Goal: Task Accomplishment & Management: Use online tool/utility

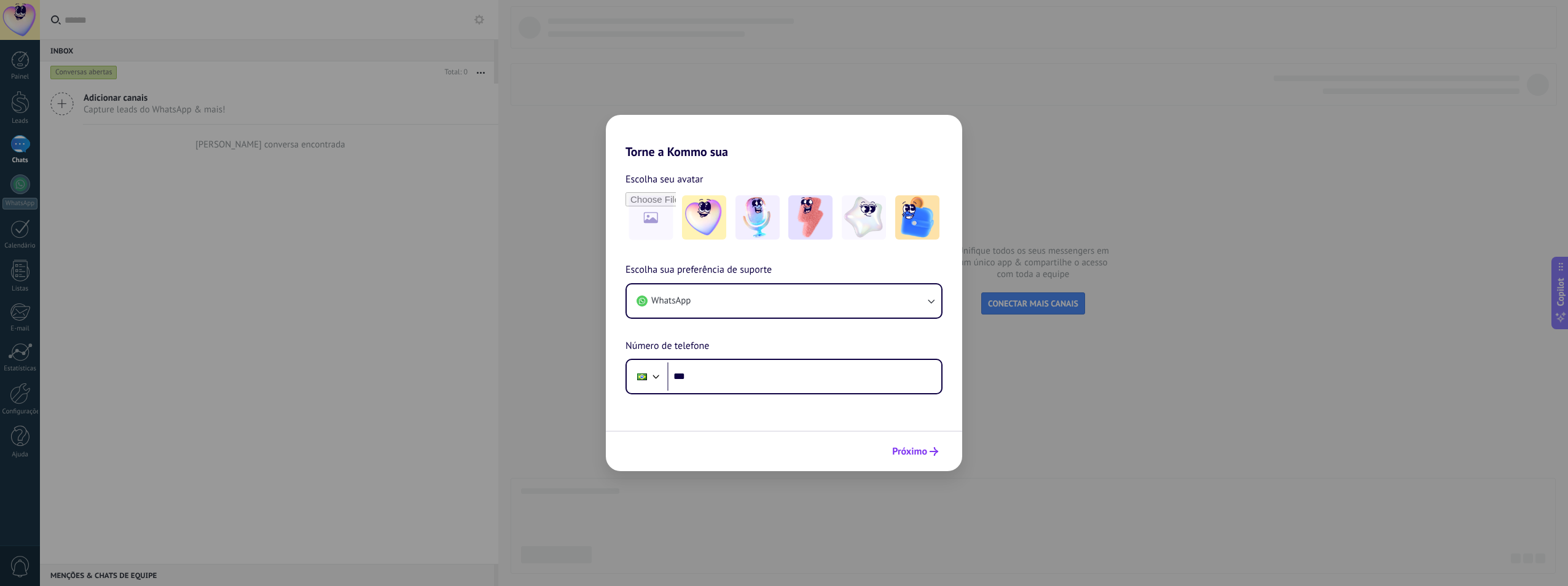
click at [913, 451] on span "Próximo" at bounding box center [910, 452] width 35 height 9
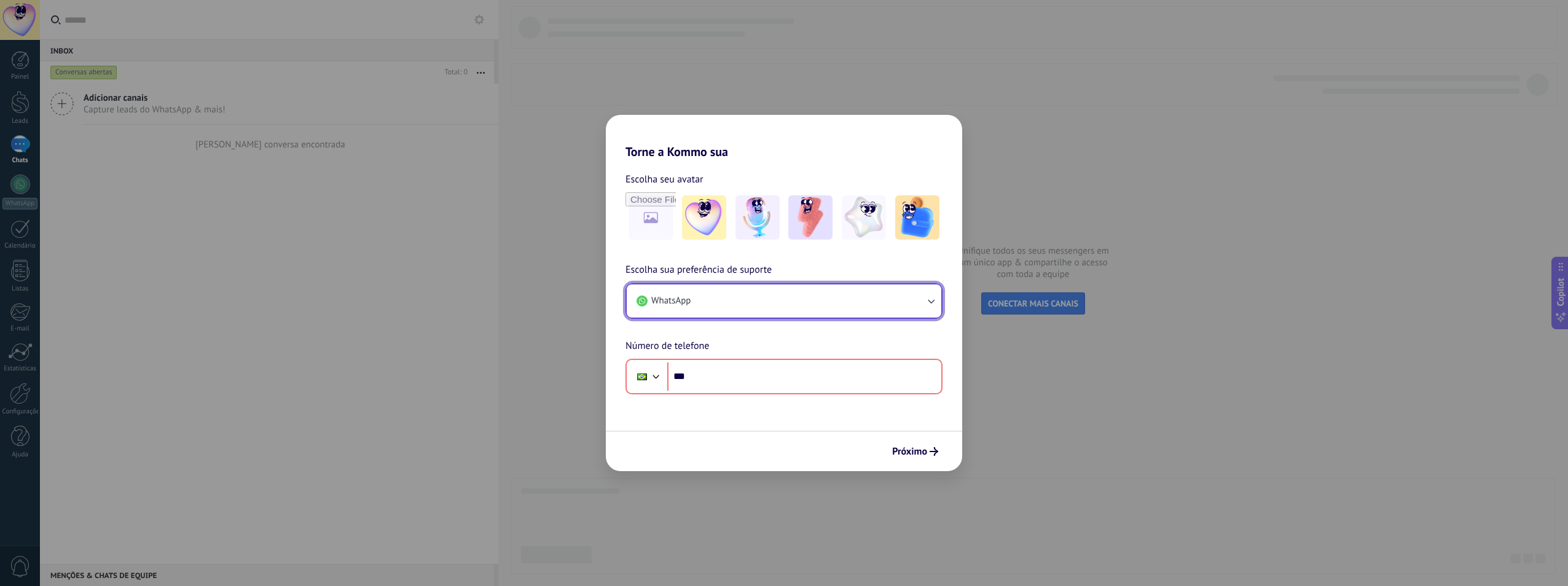
click at [930, 303] on icon "button" at bounding box center [931, 301] width 13 height 13
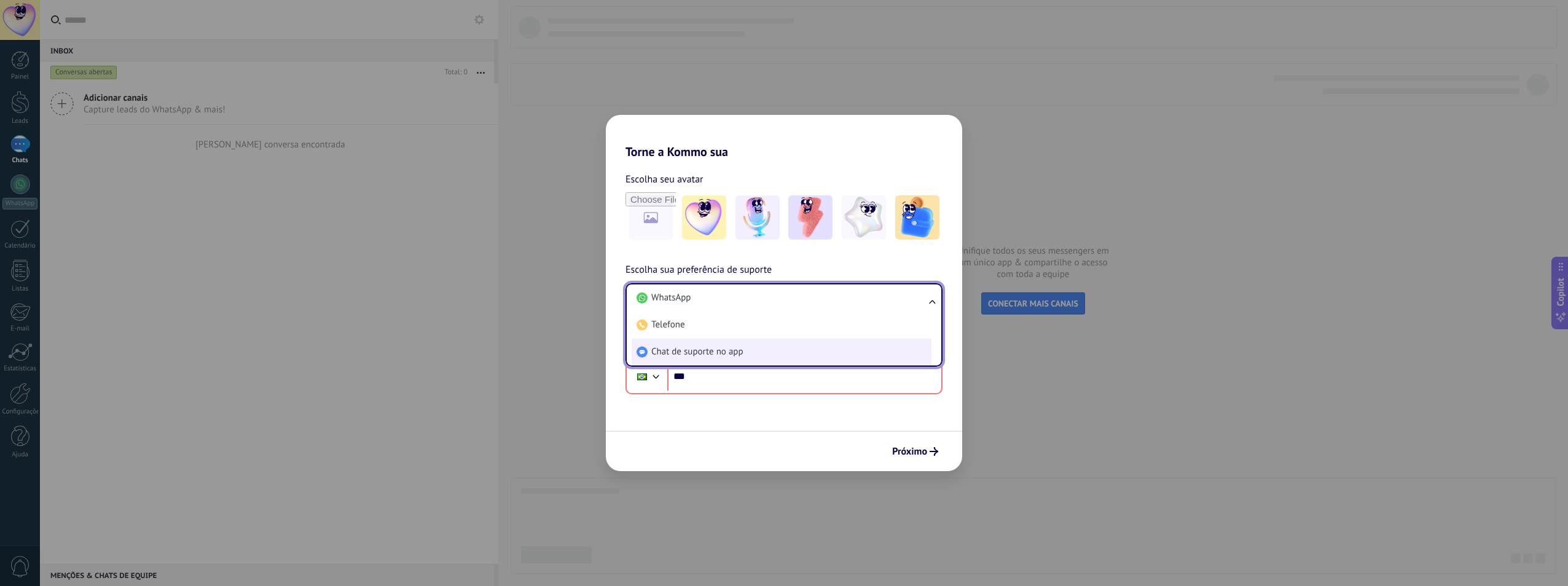
click at [757, 353] on li "Chat de suporte no app" at bounding box center [781, 352] width 300 height 27
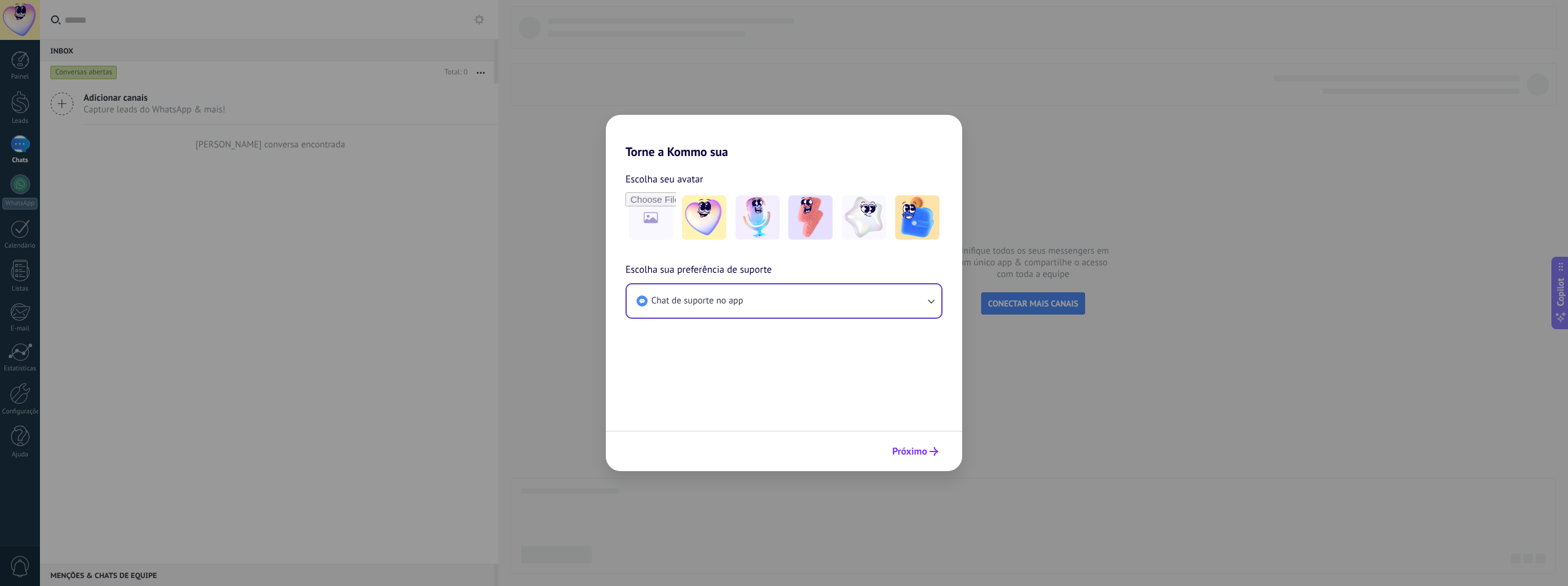
click at [921, 450] on span "Próximo" at bounding box center [910, 452] width 35 height 9
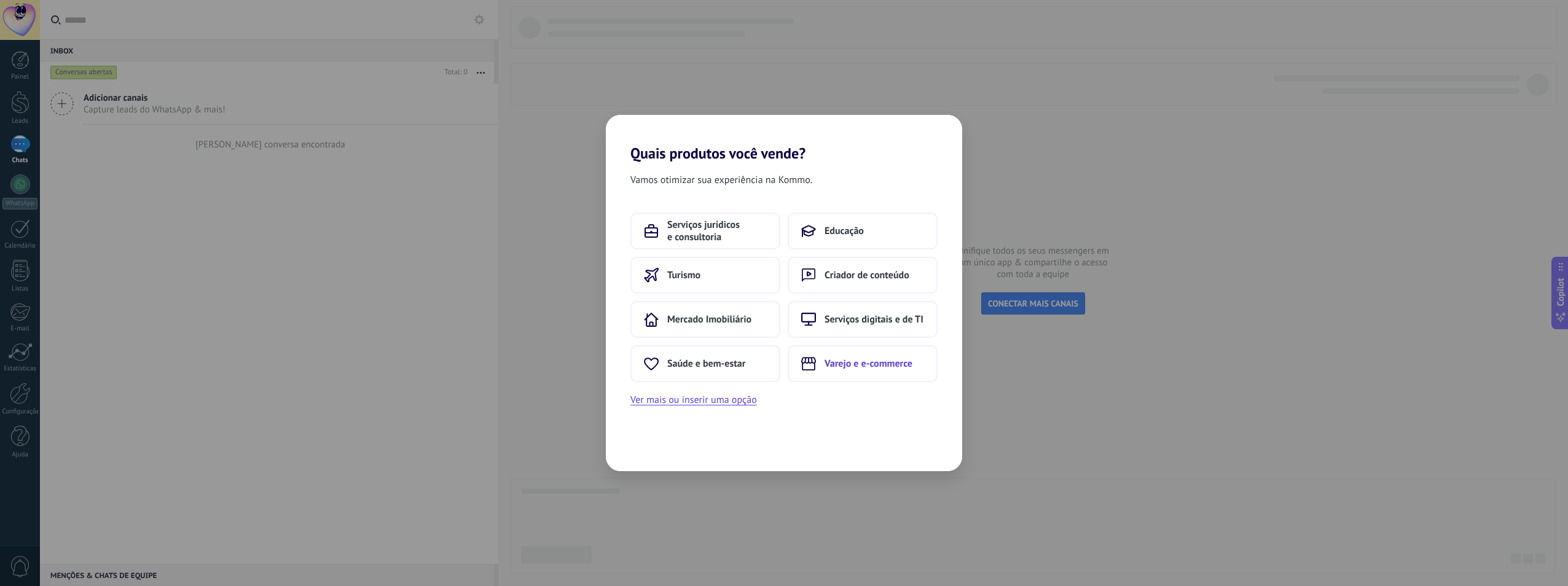
click at [876, 367] on span "Varejo e e-commerce" at bounding box center [869, 364] width 88 height 13
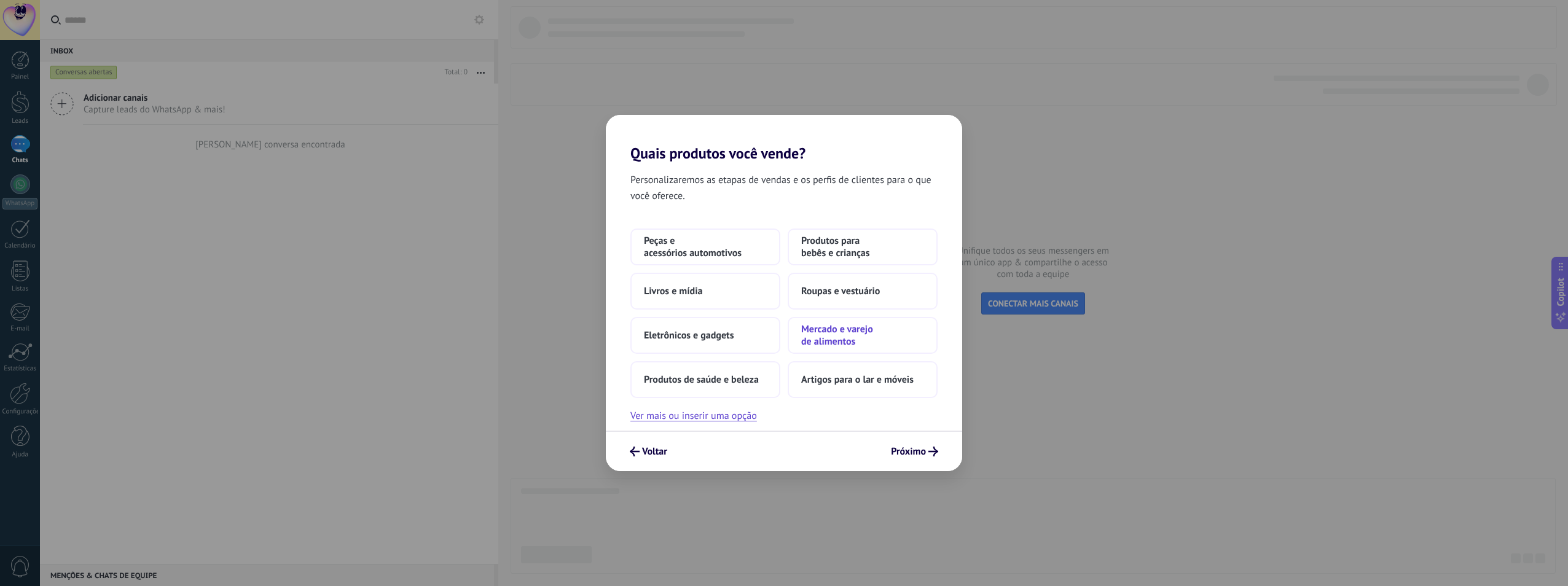
click at [870, 332] on span "Mercado e varejo de alimentos" at bounding box center [863, 335] width 123 height 24
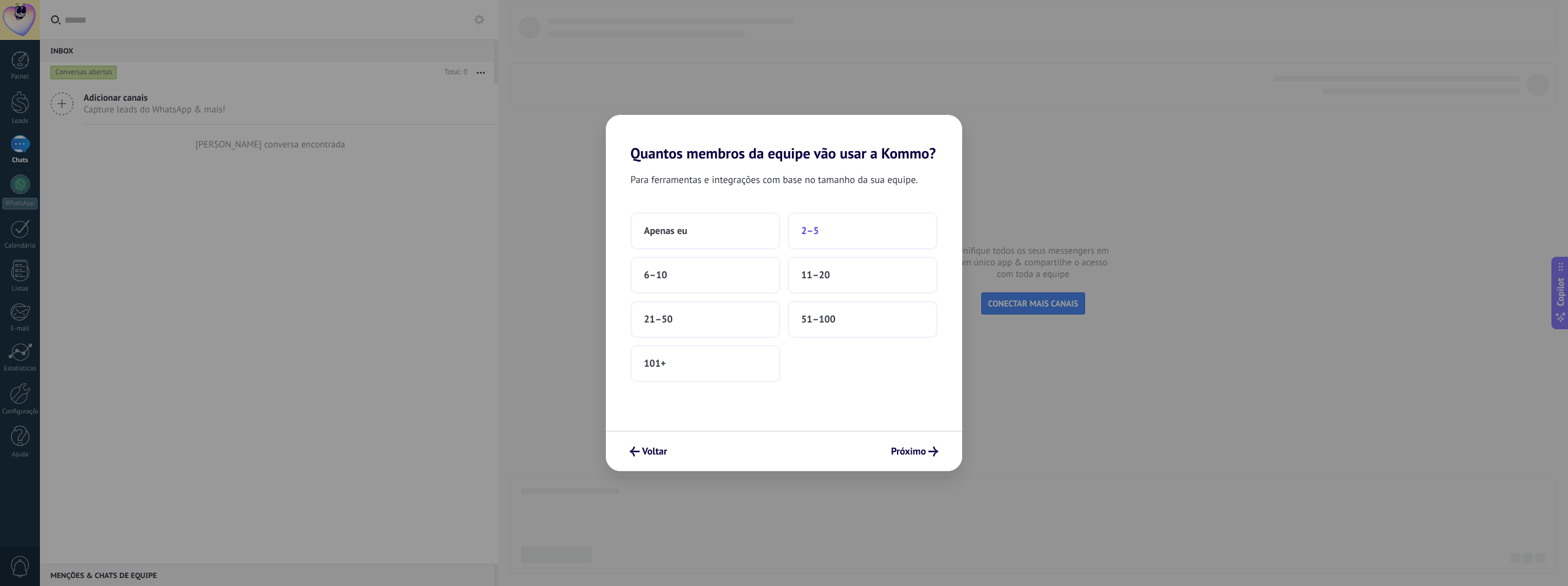
click at [853, 231] on button "2–5" at bounding box center [862, 231] width 150 height 37
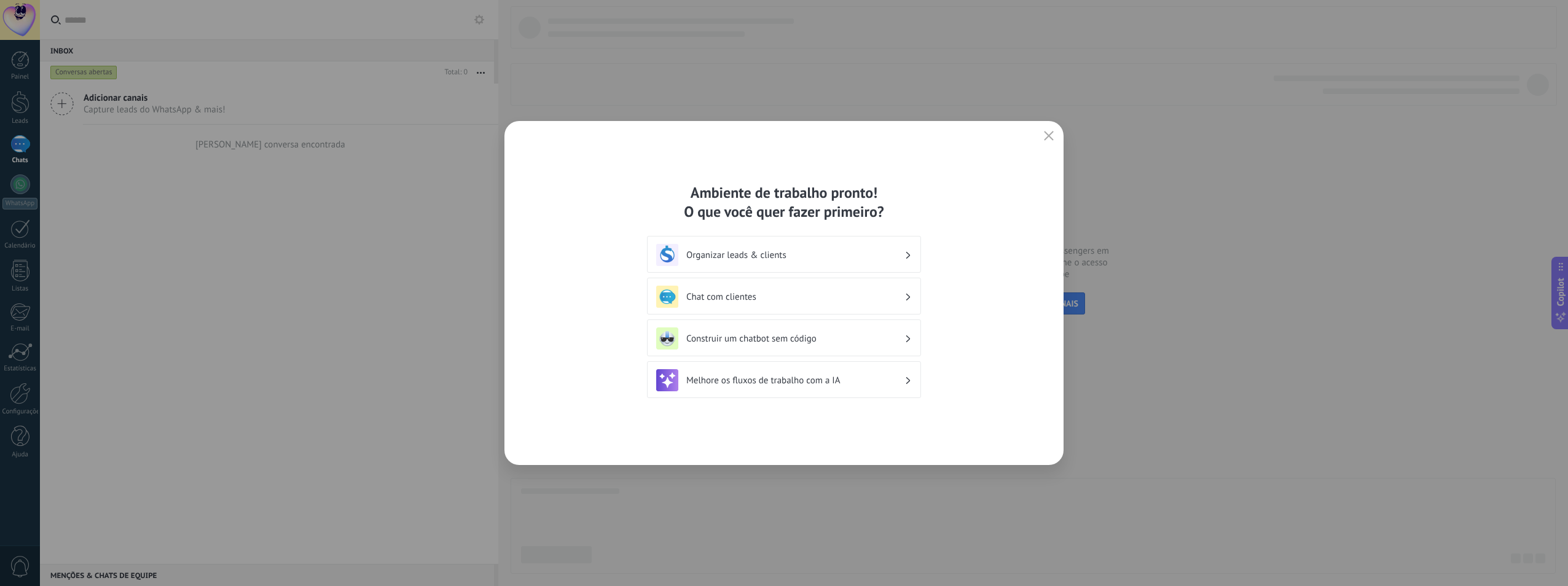
click at [794, 301] on h3 "Chat com clientes" at bounding box center [795, 296] width 218 height 12
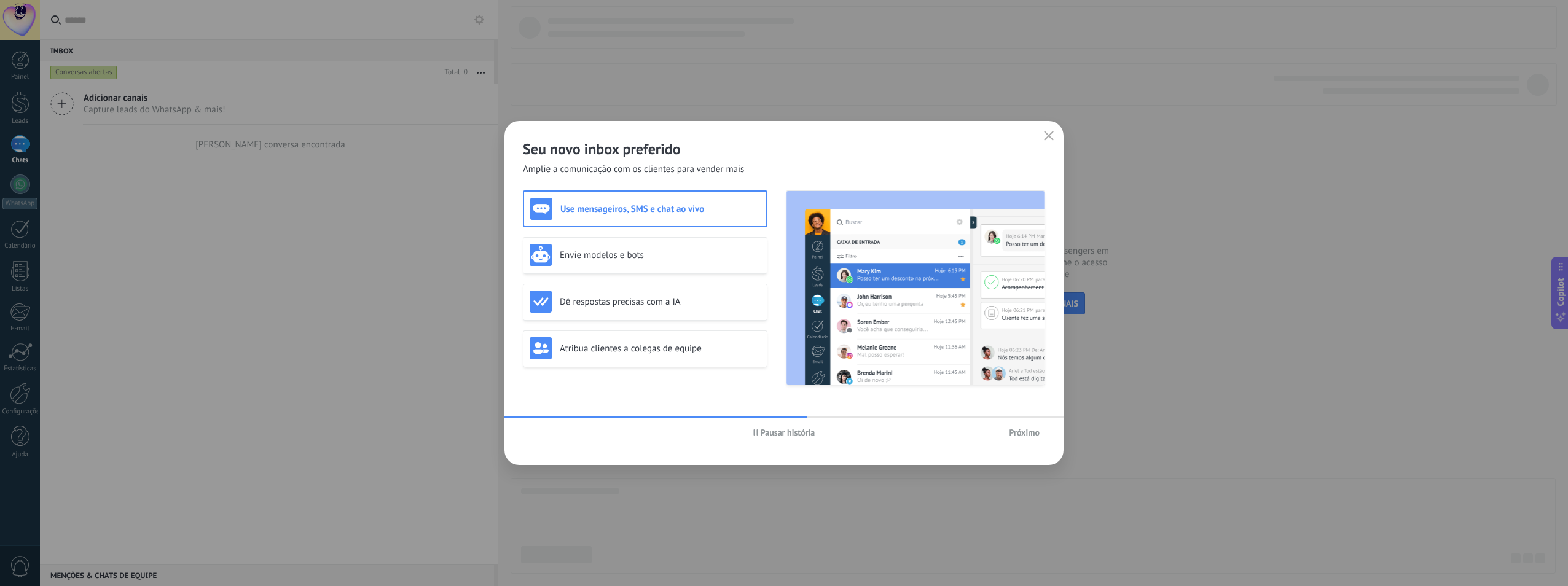
click at [1025, 435] on span "Próximo" at bounding box center [1024, 433] width 31 height 9
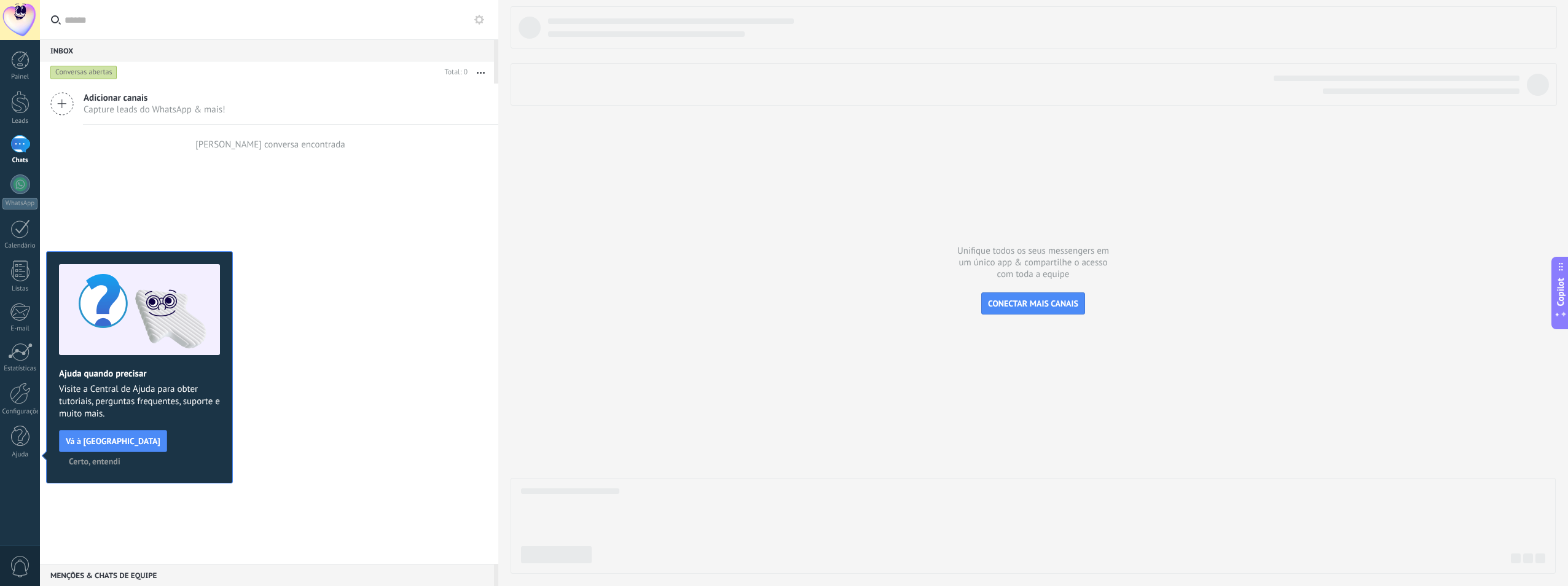
click at [121, 457] on span "Certo, entendi" at bounding box center [95, 461] width 52 height 9
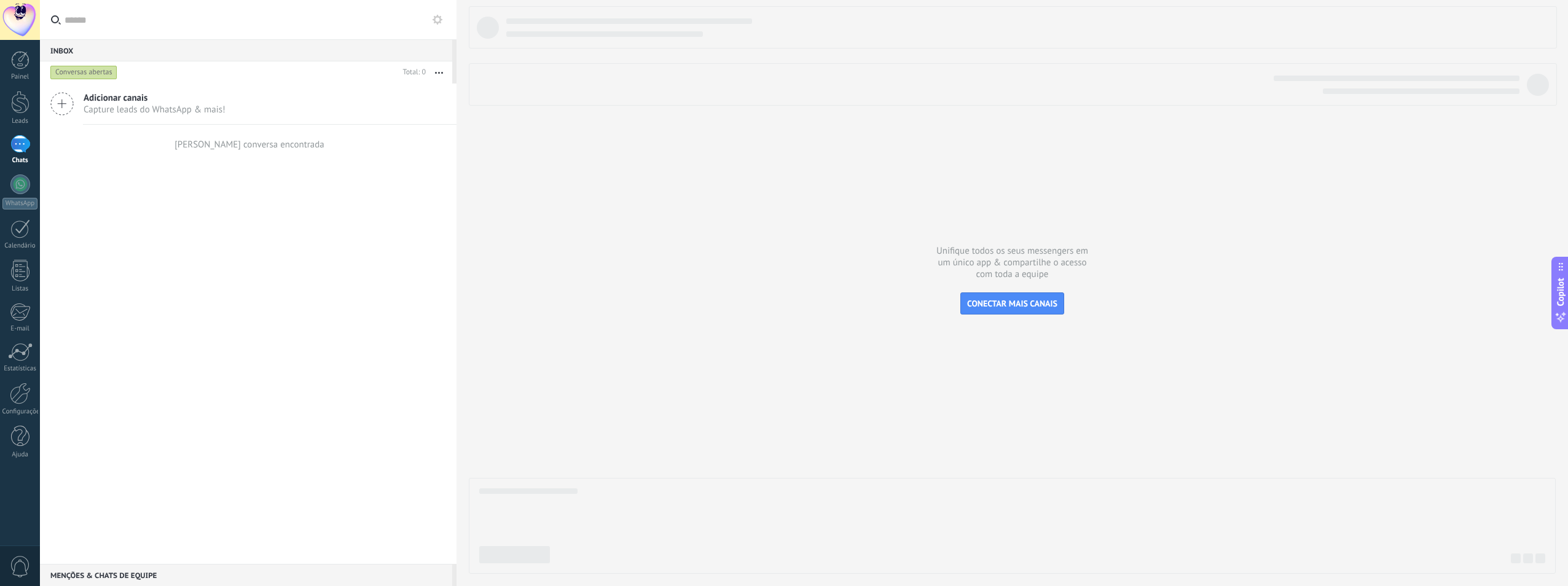
click at [456, 210] on div at bounding box center [456, 293] width 0 height 586
click at [16, 188] on div at bounding box center [20, 184] width 19 height 19
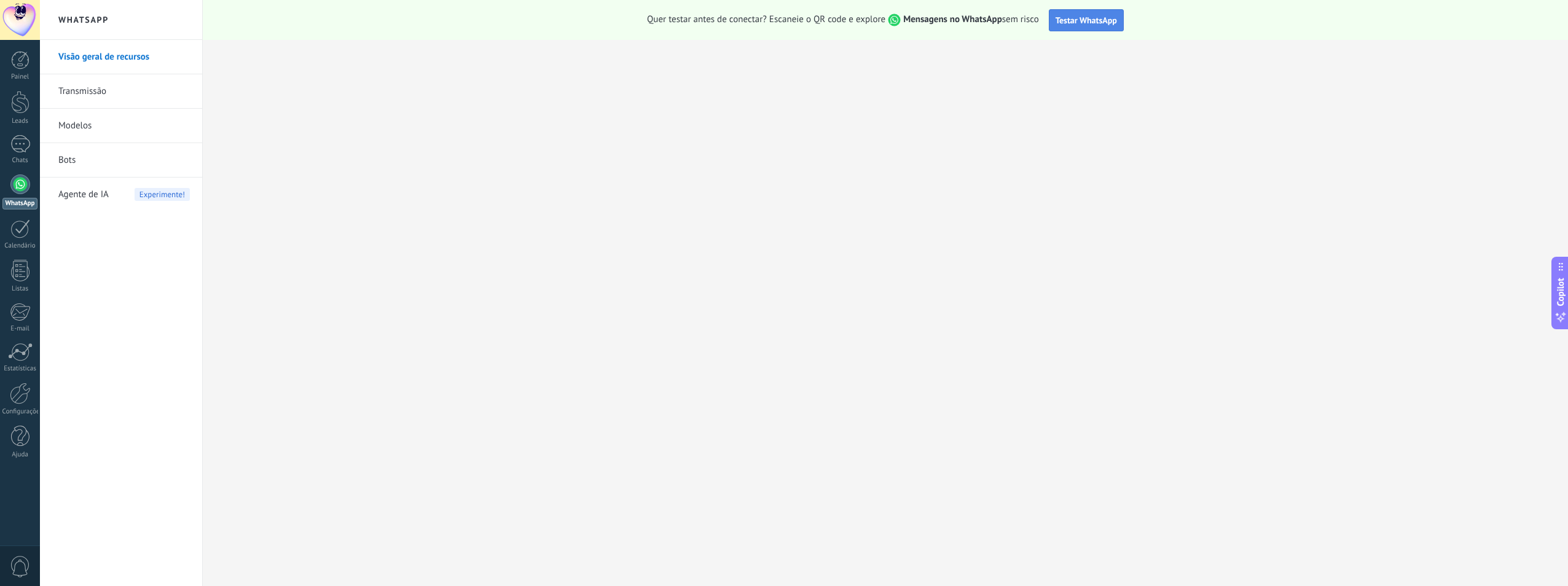
click at [1096, 21] on span "Testar WhatsApp" at bounding box center [1087, 20] width 62 height 11
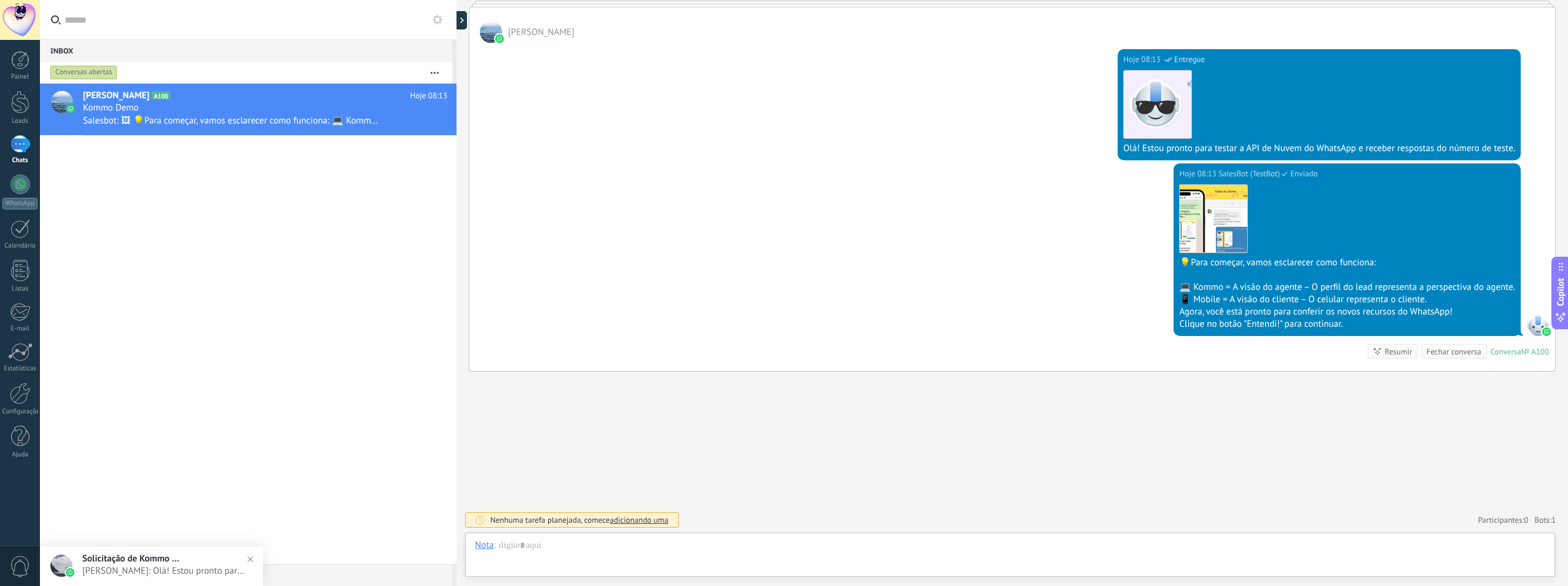
scroll to position [18, 0]
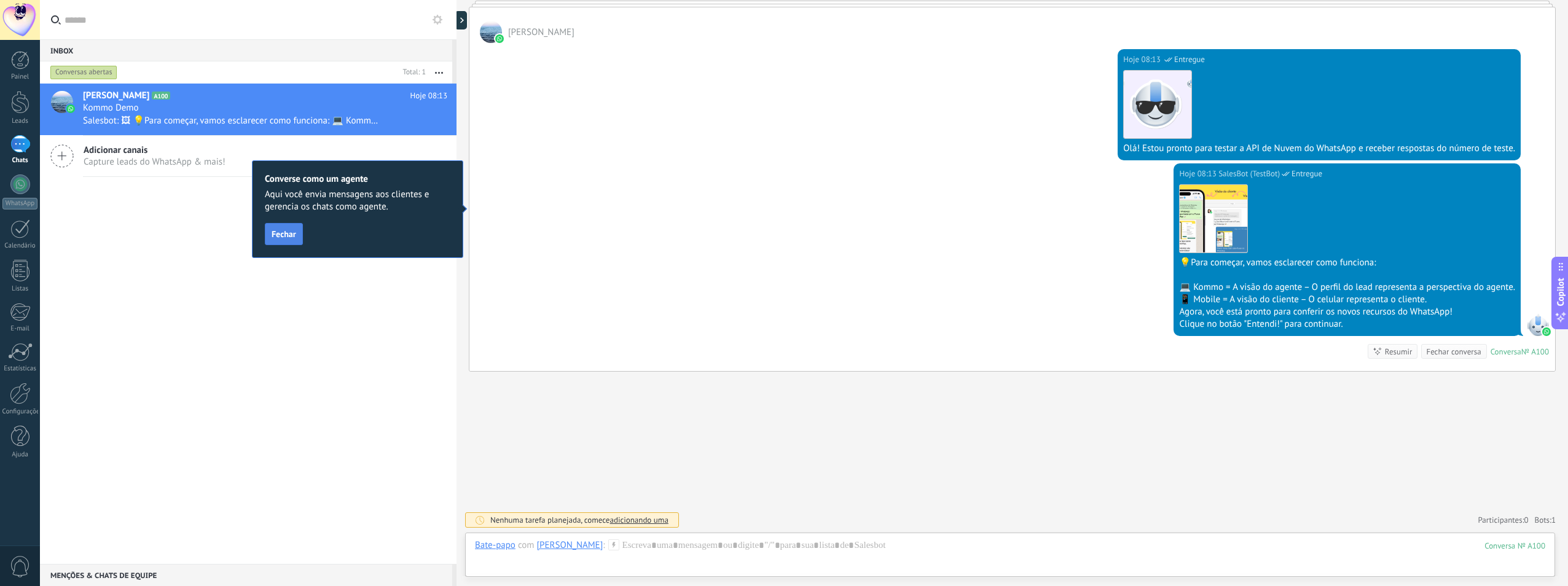
click at [293, 233] on span "Fechar" at bounding box center [283, 234] width 25 height 9
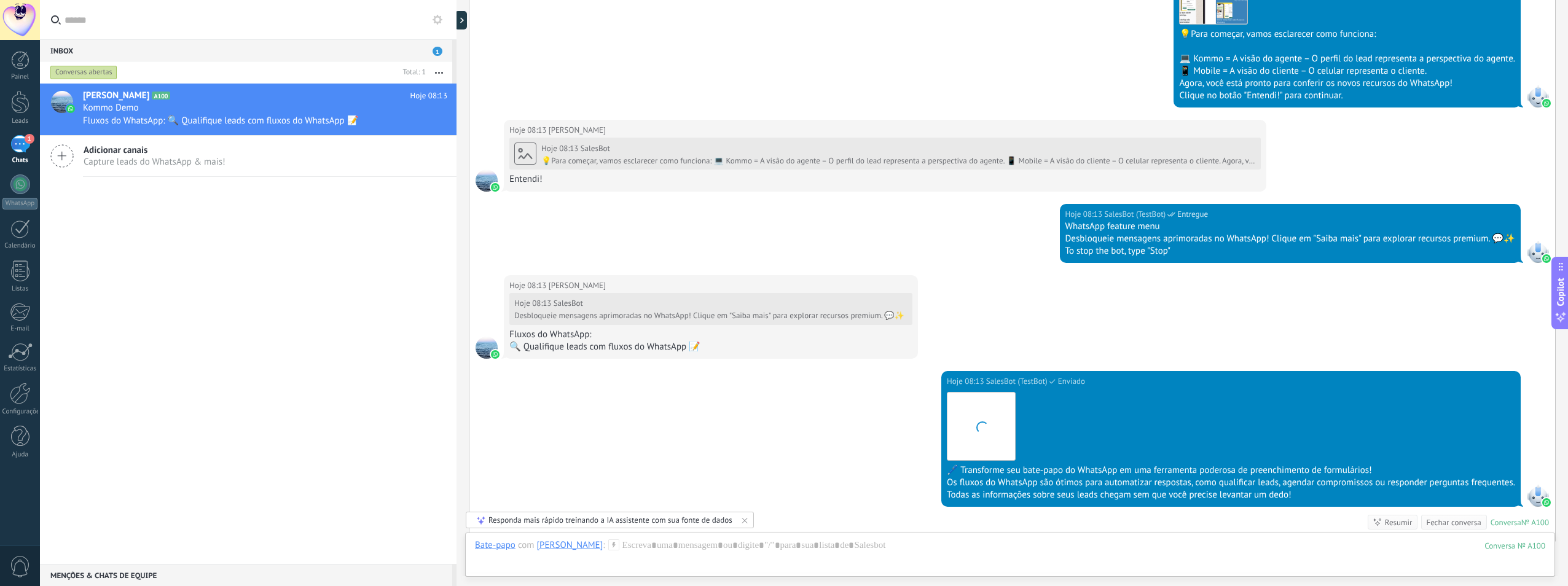
scroll to position [590, 0]
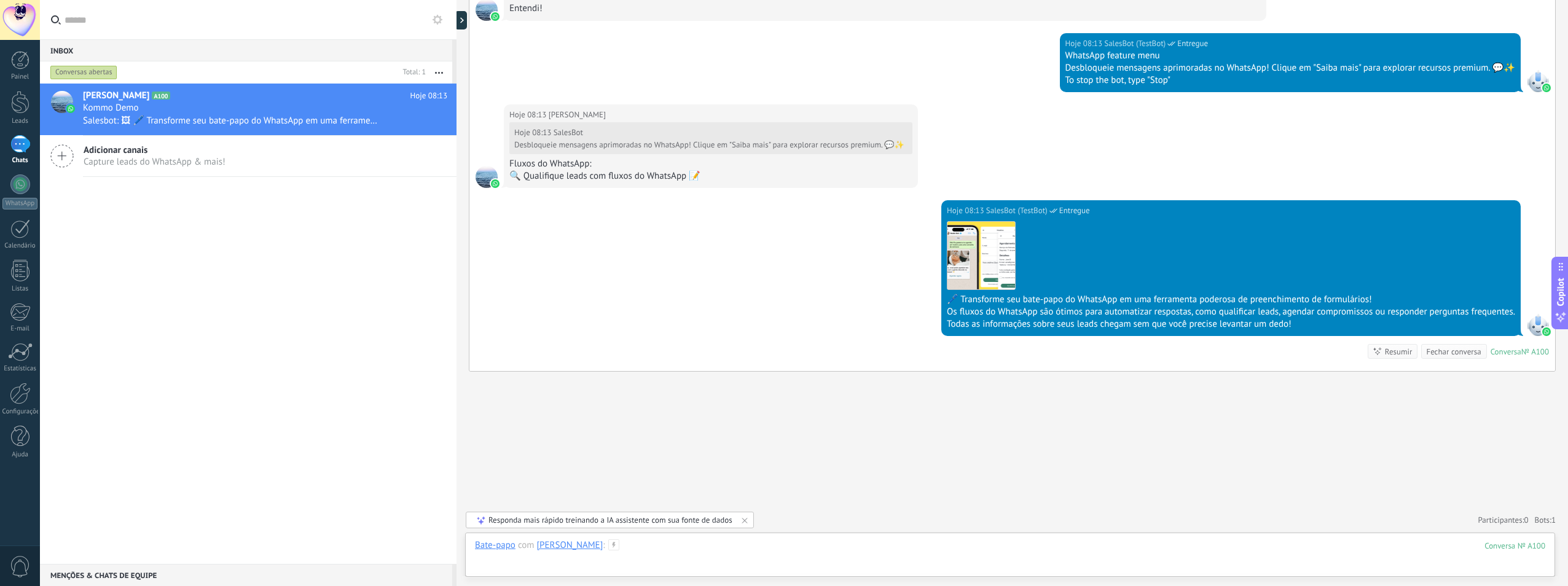
click at [772, 548] on div at bounding box center [1010, 557] width 1070 height 37
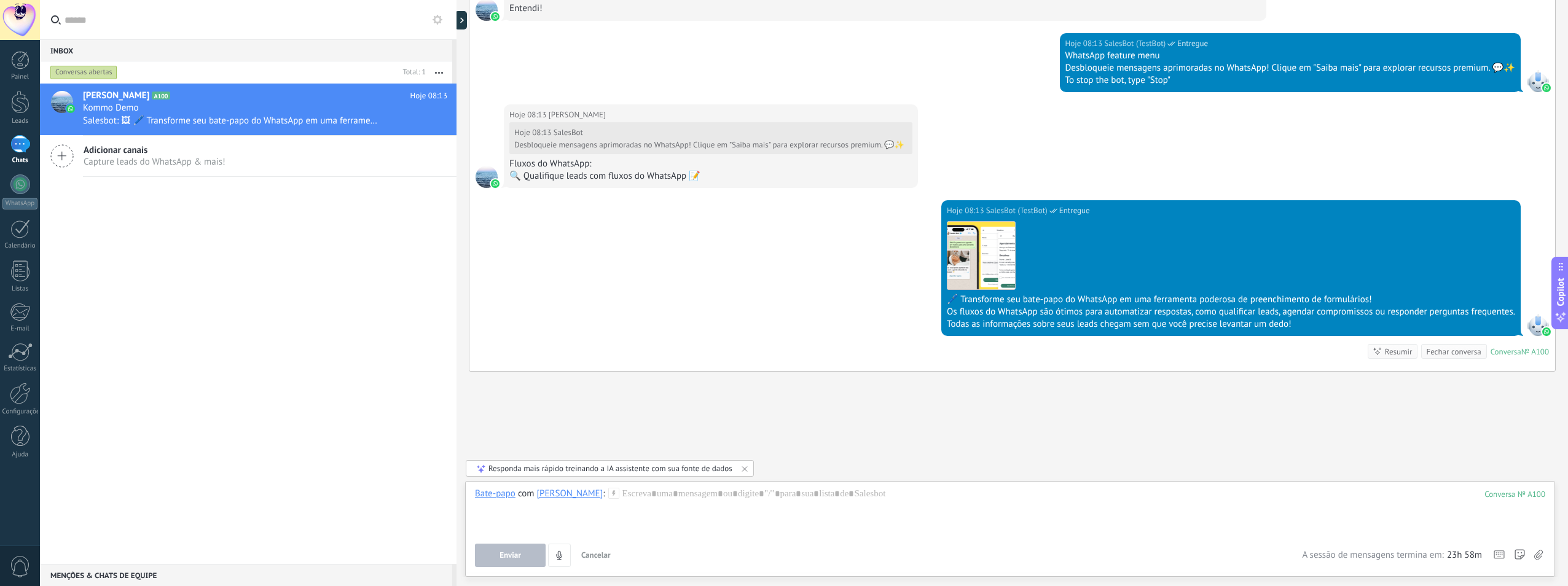
click at [581, 291] on div "Hoje 08:13 SalesBot (TestBot) Entregue Download 🖊️ Transforme seu bate-papo do …" at bounding box center [1012, 286] width 1086 height 171
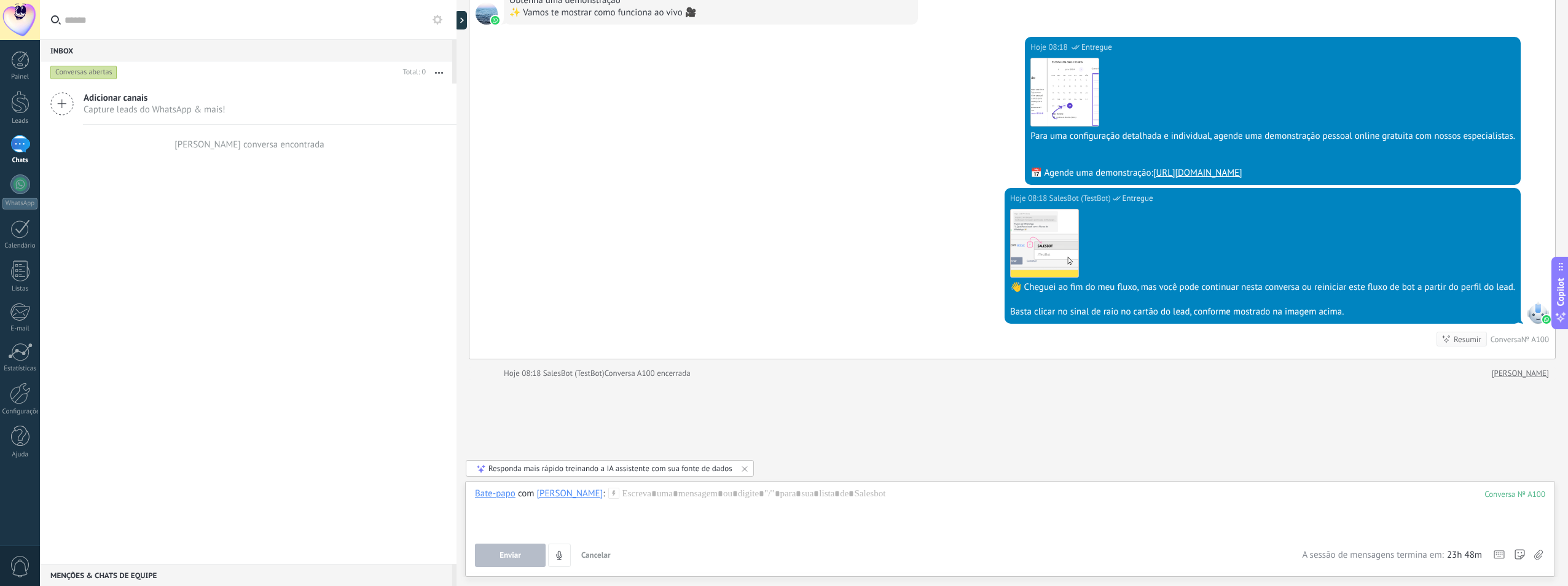
scroll to position [3601, 0]
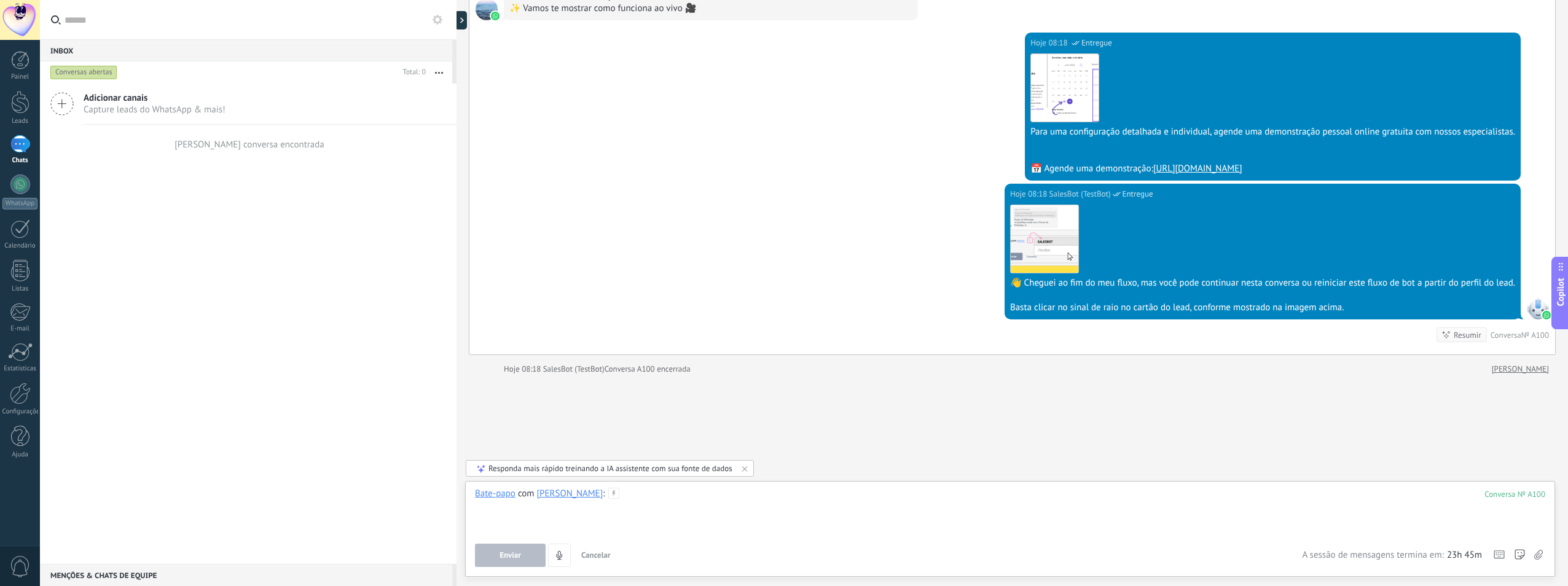
drag, startPoint x: 679, startPoint y: 489, endPoint x: 665, endPoint y: 497, distance: 16.1
click at [679, 489] on div at bounding box center [1010, 511] width 1070 height 46
click at [562, 518] on div "**********" at bounding box center [1010, 511] width 1070 height 46
click at [816, 489] on div "**********" at bounding box center [1010, 511] width 1070 height 46
click at [503, 549] on button "Enviar" at bounding box center [510, 555] width 70 height 23
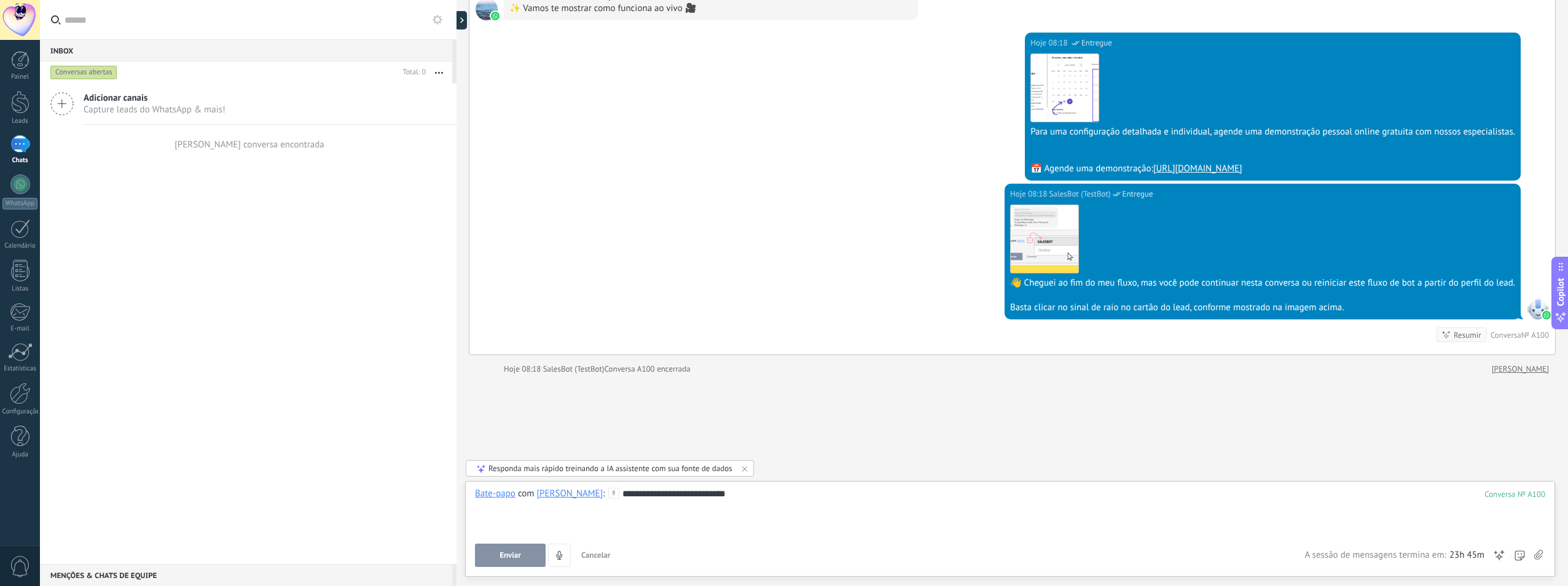
click at [524, 553] on button "Enviar" at bounding box center [510, 555] width 70 height 23
drag, startPoint x: 743, startPoint y: 493, endPoint x: 610, endPoint y: 491, distance: 133.0
click at [610, 491] on div "**********" at bounding box center [1010, 511] width 1070 height 46
click at [608, 491] on icon at bounding box center [614, 493] width 11 height 11
click at [631, 550] on span "/TestBot" at bounding box center [663, 555] width 135 height 12
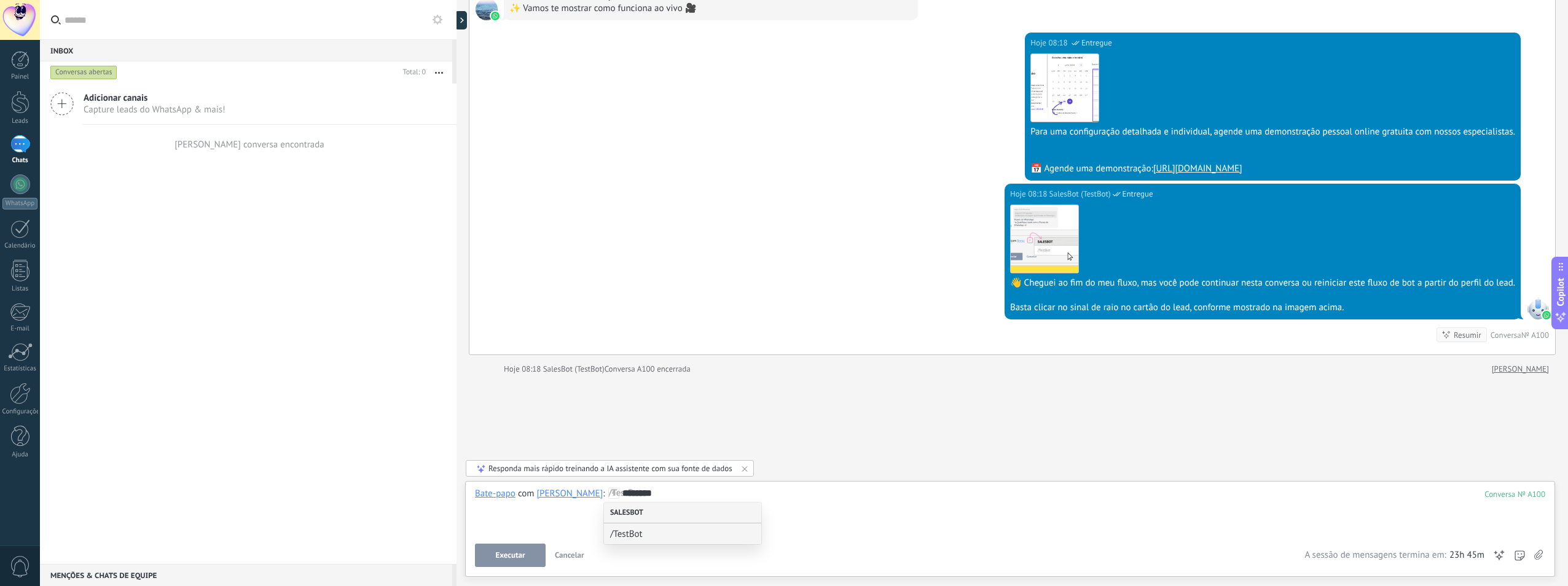
click at [627, 515] on div "Salesbot" at bounding box center [683, 513] width 157 height 21
click at [518, 548] on button "Executar" at bounding box center [510, 555] width 70 height 23
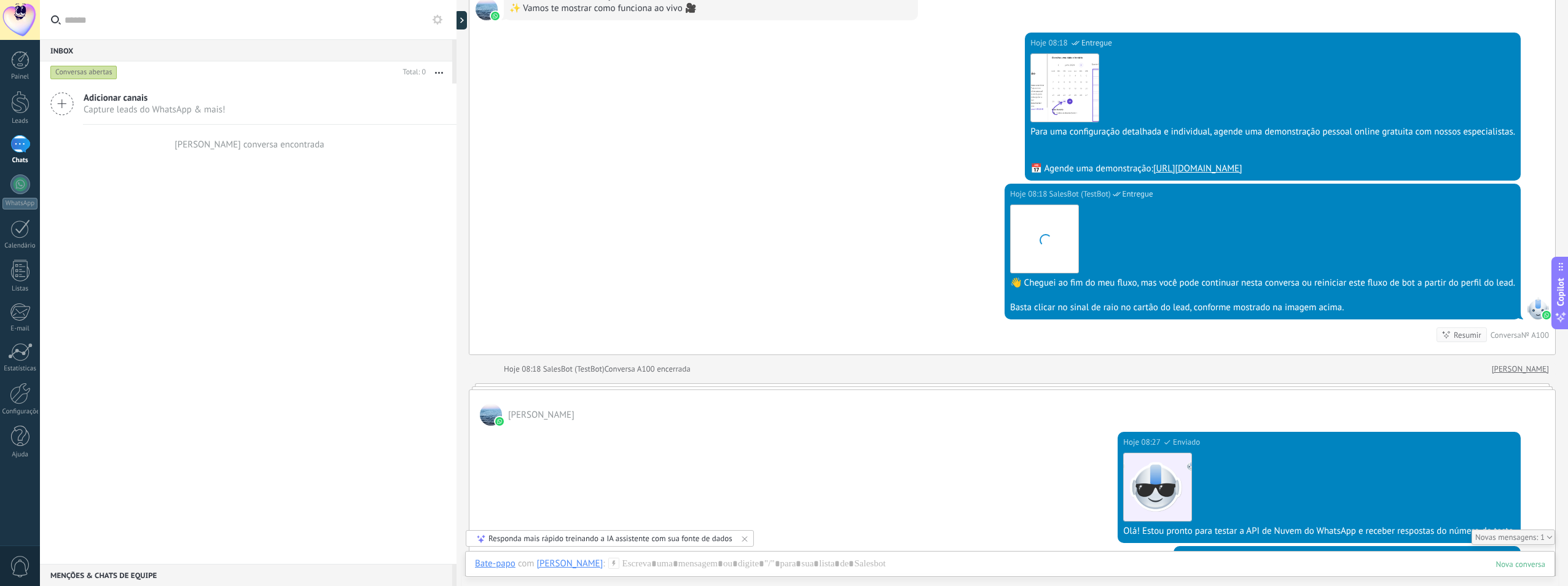
scroll to position [3787, 0]
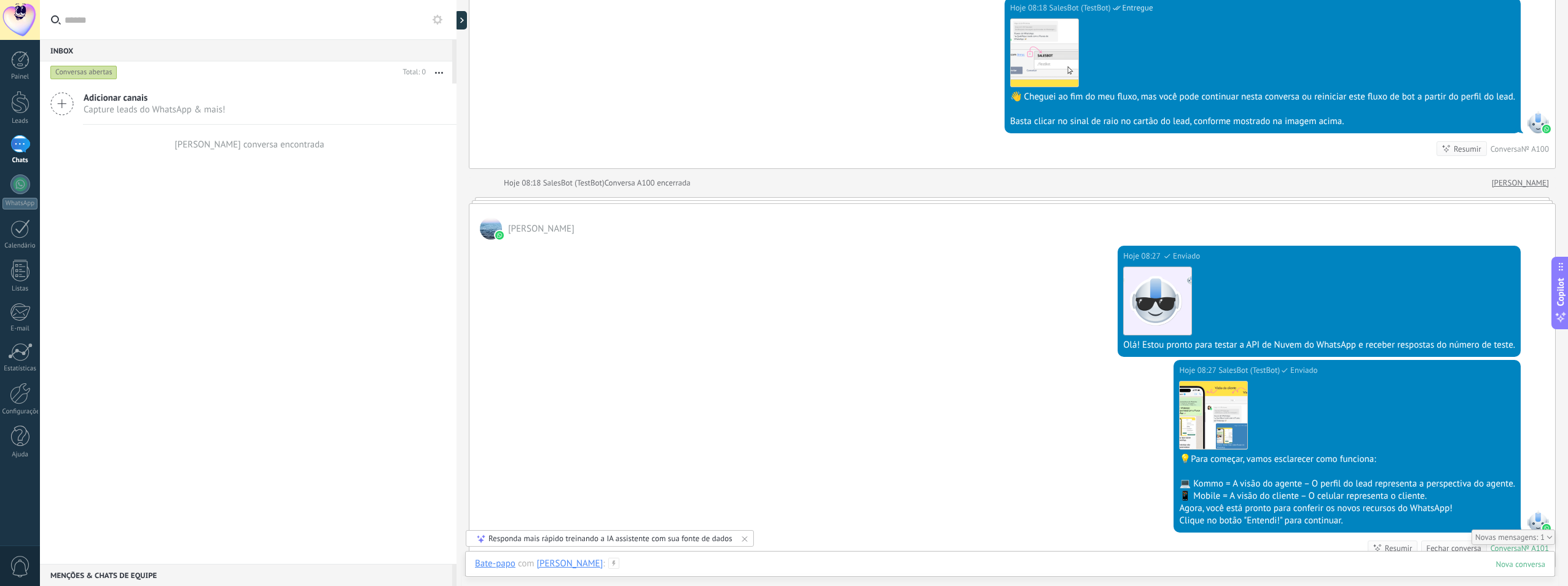
click at [661, 562] on div at bounding box center [1010, 576] width 1070 height 37
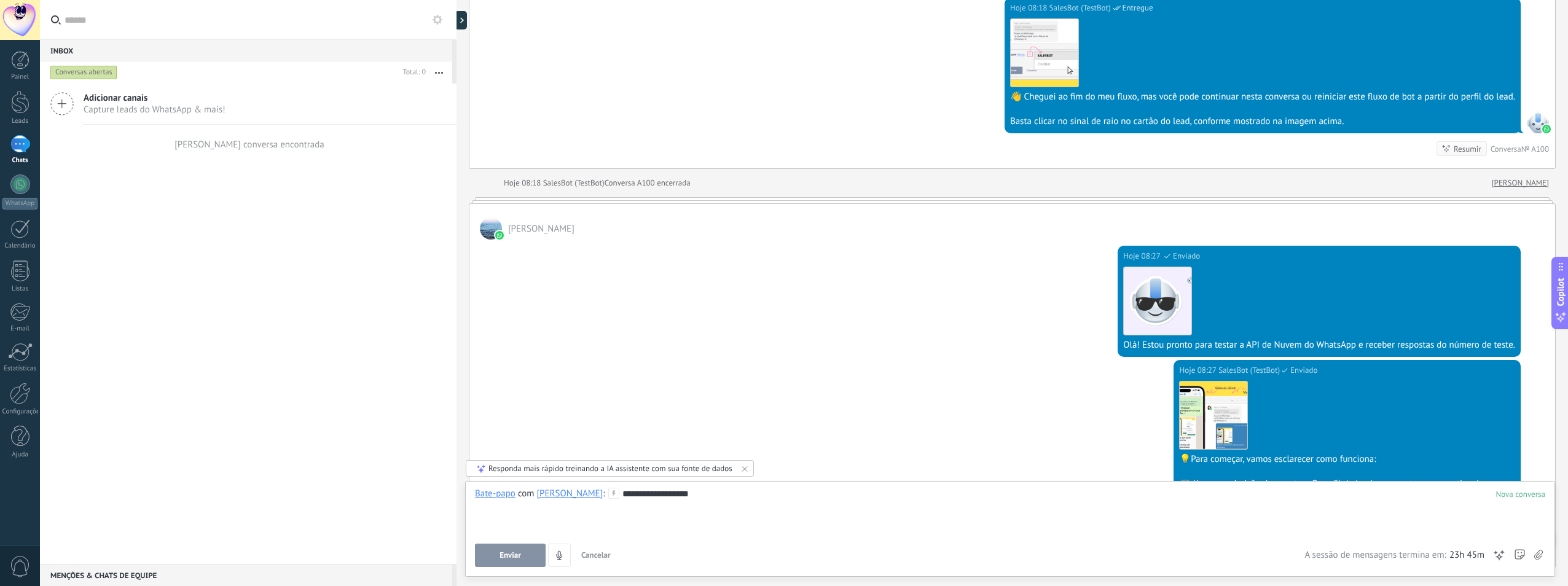
click at [521, 561] on button "Enviar" at bounding box center [510, 555] width 70 height 23
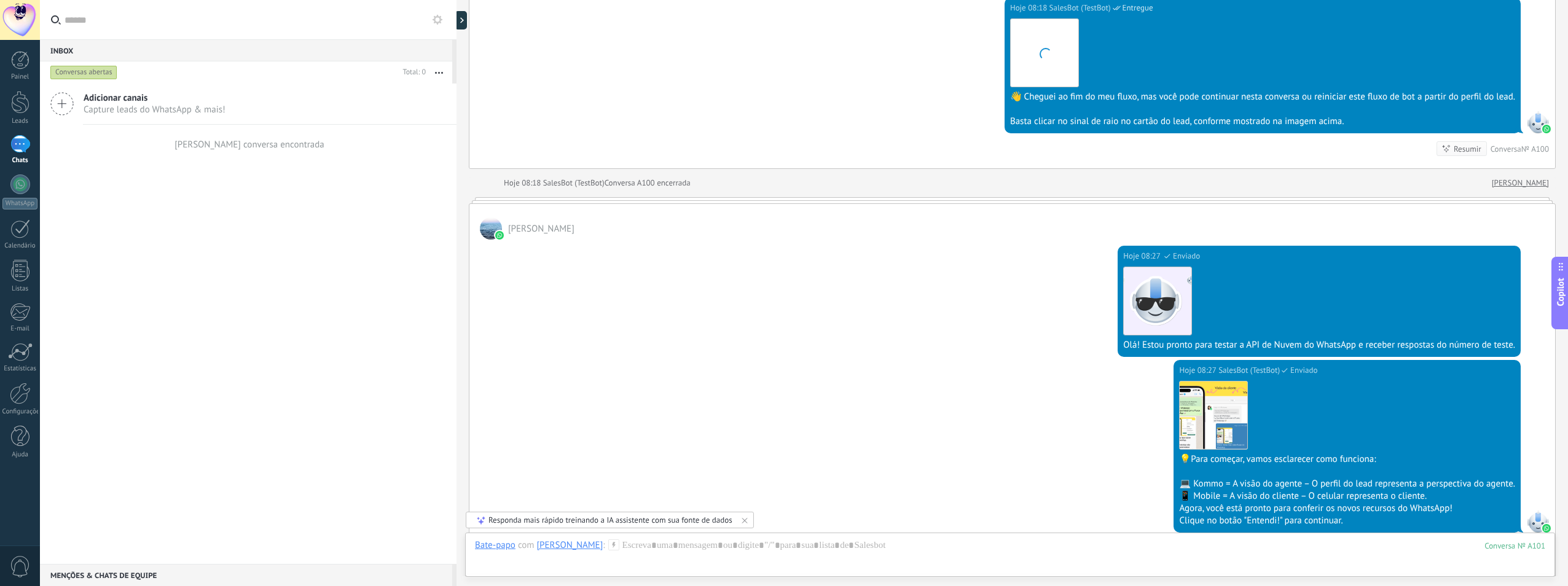
scroll to position [4030, 0]
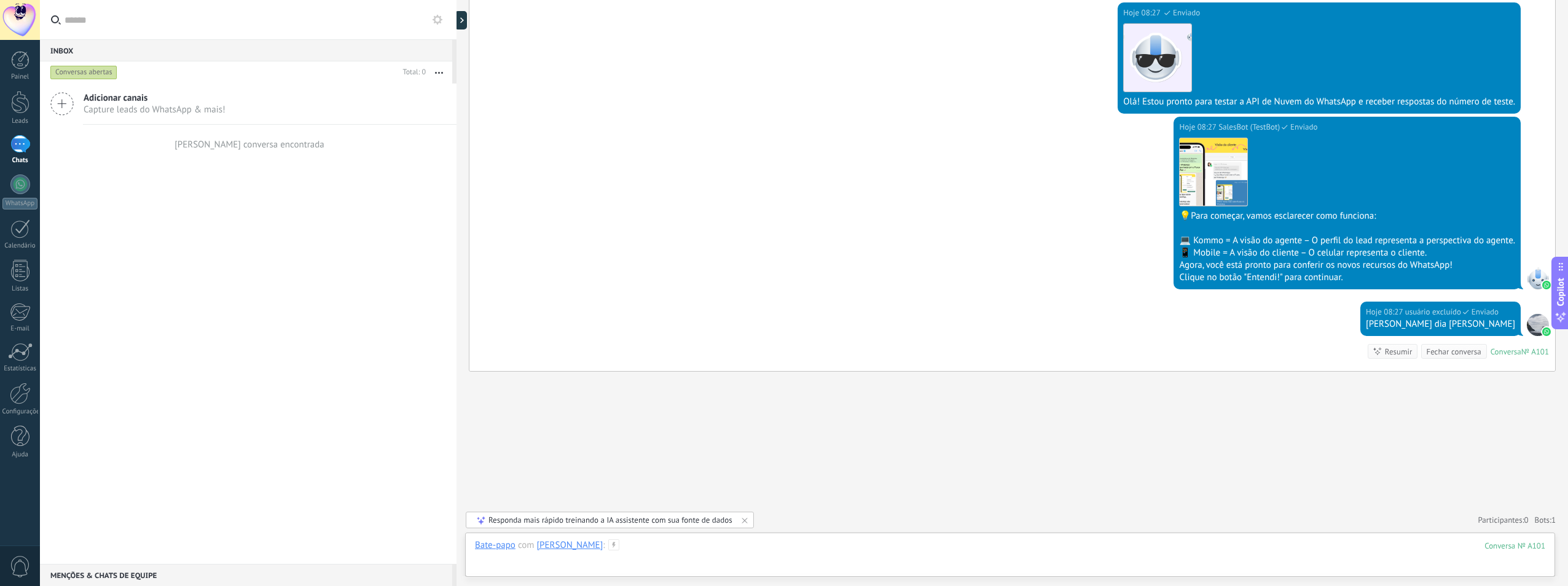
click at [795, 554] on div at bounding box center [1010, 557] width 1070 height 37
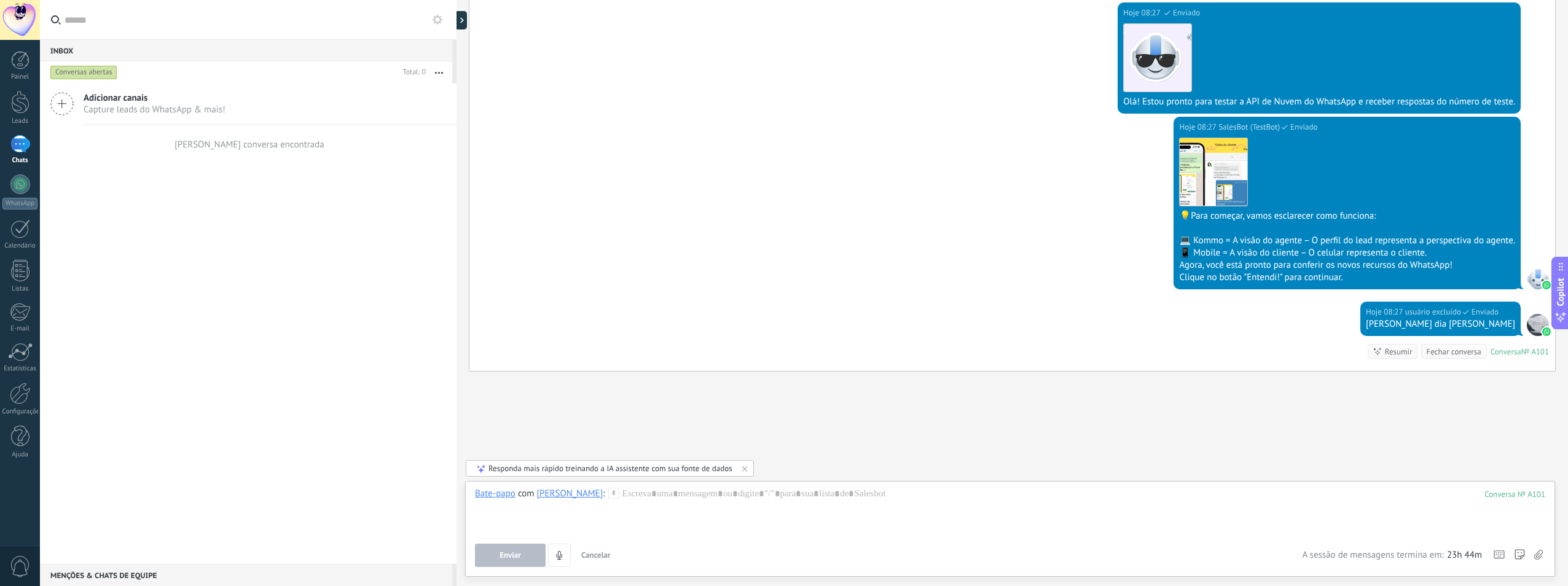
click at [73, 71] on div "Conversas abertas" at bounding box center [84, 72] width 67 height 14
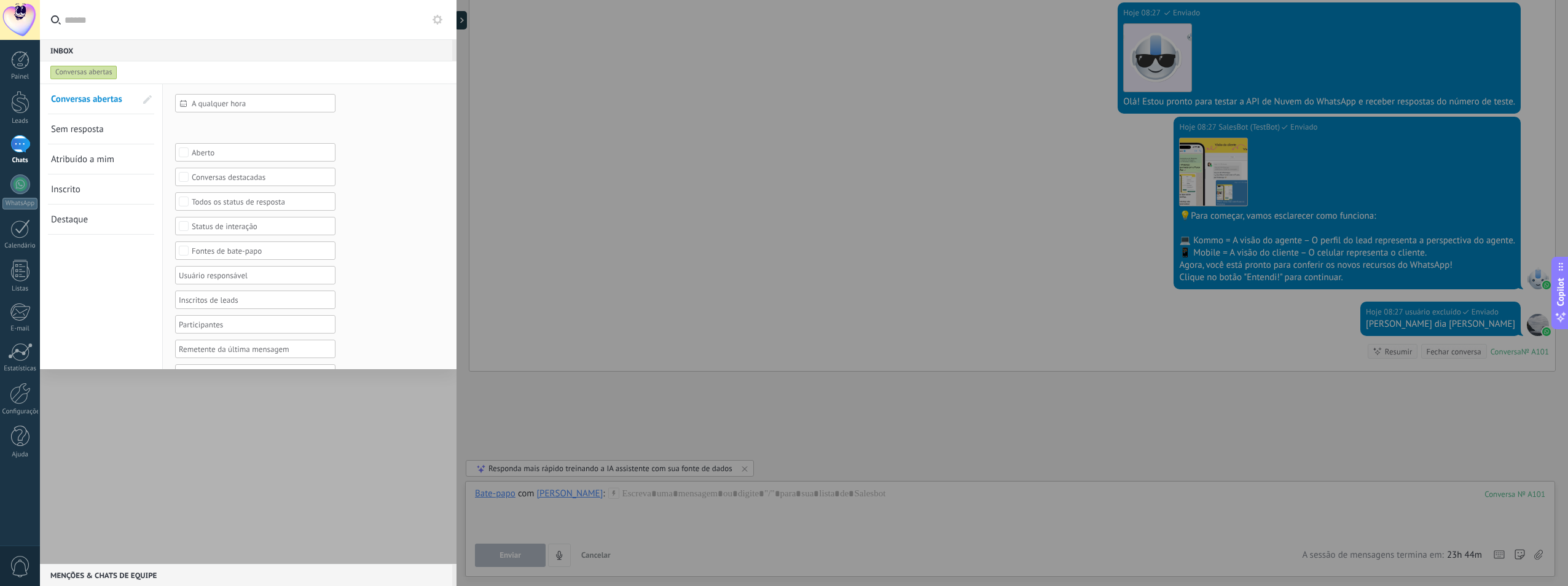
click at [73, 71] on div "Conversas abertas" at bounding box center [84, 72] width 67 height 14
click at [102, 75] on div "Conversas abertas" at bounding box center [84, 72] width 67 height 14
click at [170, 493] on div at bounding box center [248, 323] width 417 height 480
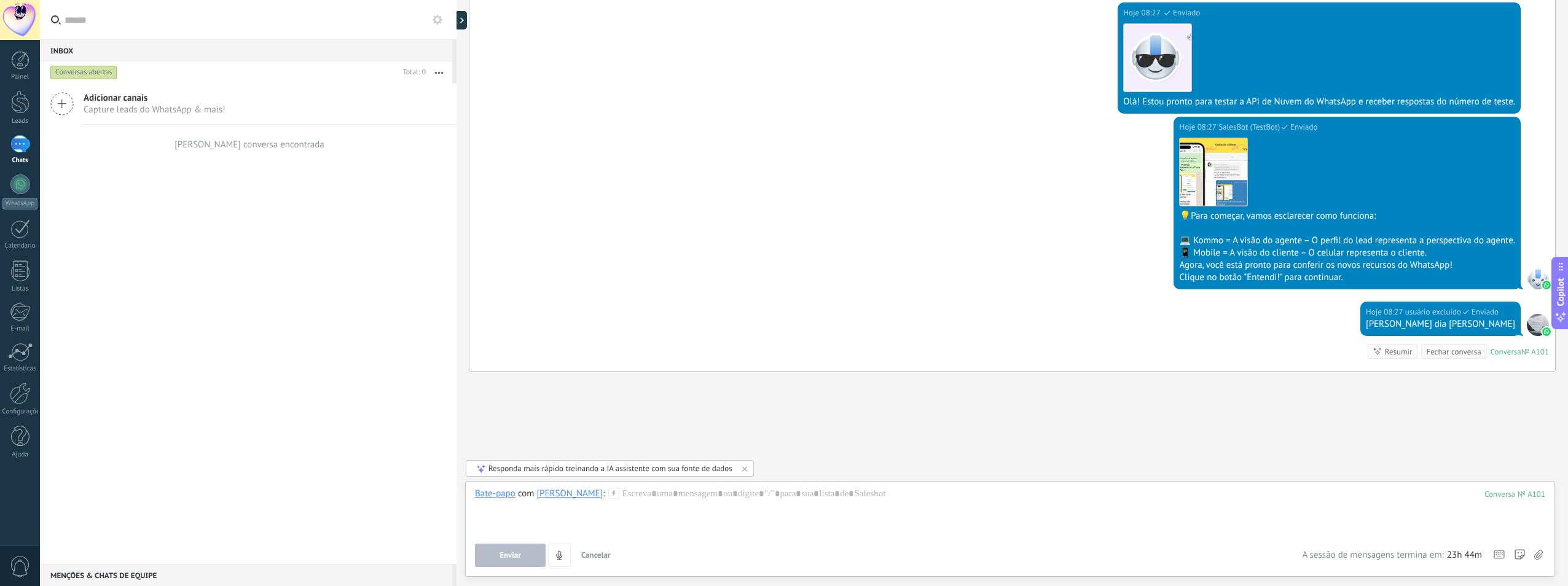
click at [1459, 355] on div "Fechar conversa" at bounding box center [1453, 351] width 55 height 12
click at [1437, 350] on div "Fechar conversa" at bounding box center [1453, 351] width 55 height 12
click at [596, 555] on span "Cancelar" at bounding box center [596, 555] width 30 height 11
